Goal: Find specific page/section: Find specific page/section

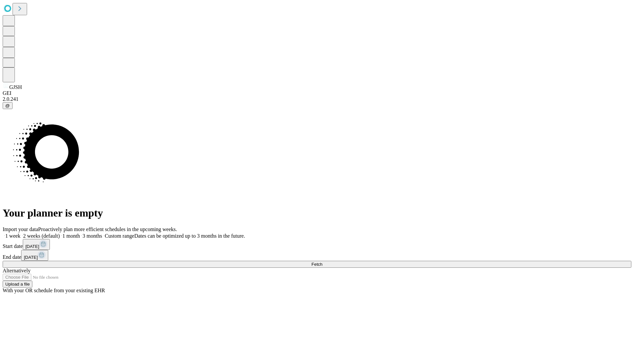
click at [322, 262] on span "Fetch" at bounding box center [316, 264] width 11 height 5
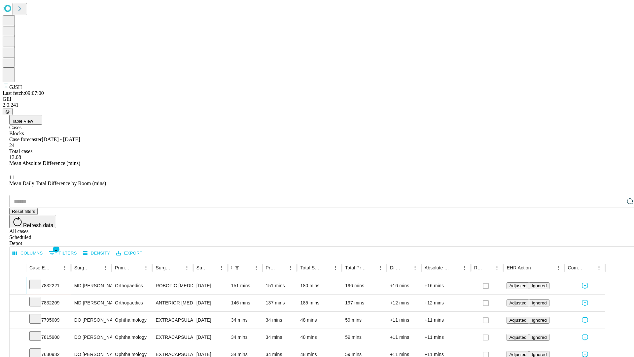
click at [39, 280] on icon at bounding box center [35, 283] width 7 height 7
